Goal: Check status: Check status

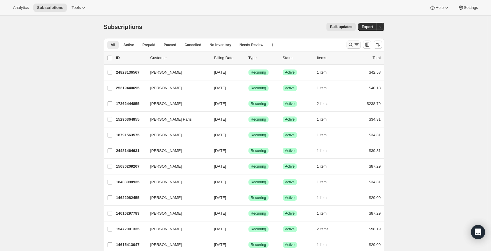
click at [358, 47] on icon "Search and filter results" at bounding box center [357, 45] width 6 height 6
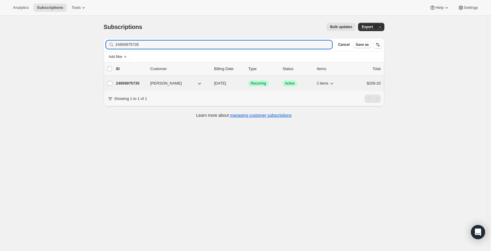
type input "24959975735"
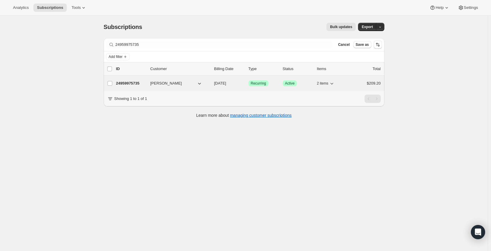
click at [134, 80] on div "24959975735 Tony McDaniel 09/19/2025 Success Recurring Success Active 2 items $…" at bounding box center [248, 83] width 265 height 8
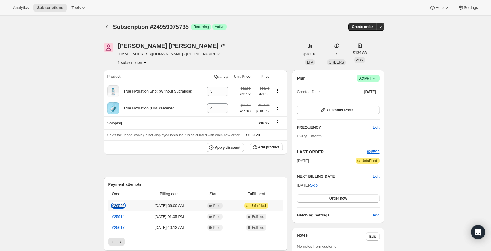
click at [123, 207] on link "#26592" at bounding box center [118, 205] width 13 height 4
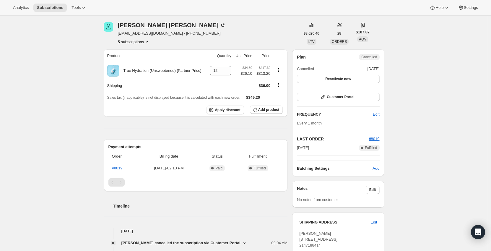
scroll to position [30, 0]
